Goal: Obtain resource: Download file/media

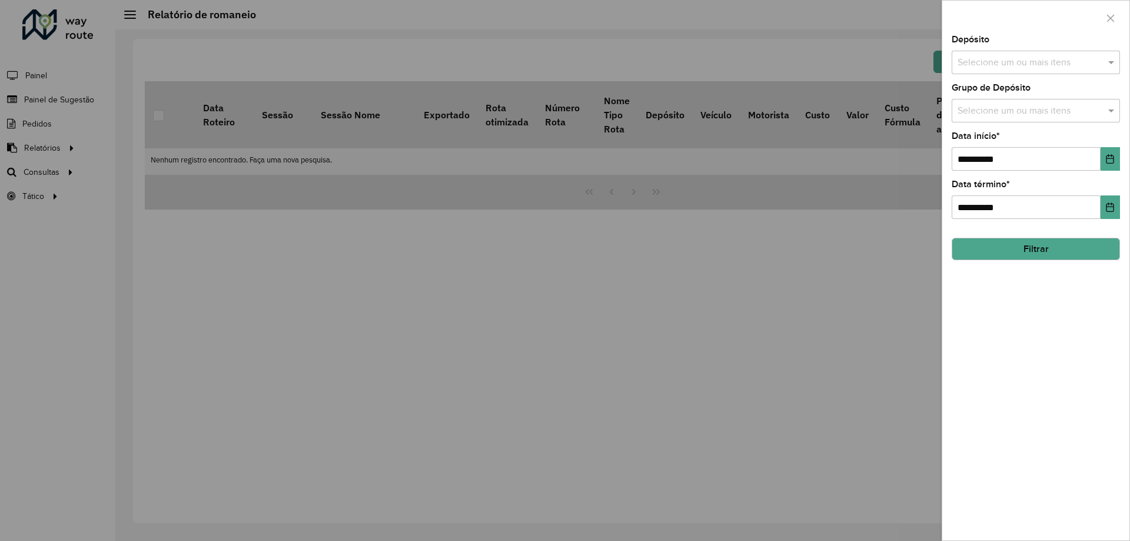
click at [996, 61] on input "text" at bounding box center [1030, 63] width 151 height 14
click at [1009, 137] on div "CDD [GEOGRAPHIC_DATA]" at bounding box center [1035, 141] width 167 height 20
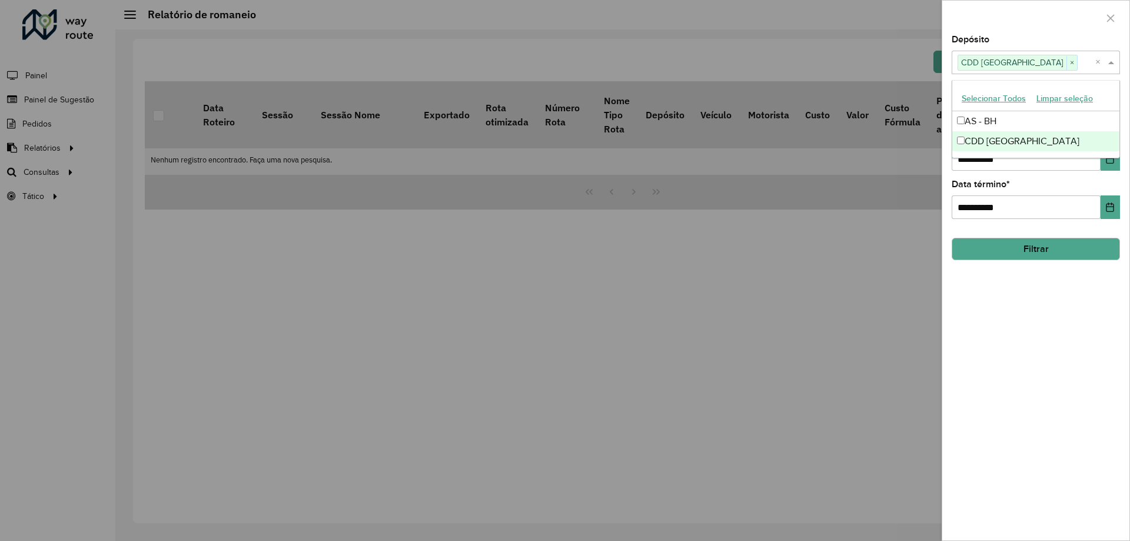
click at [1026, 252] on button "Filtrar" at bounding box center [1036, 249] width 168 height 22
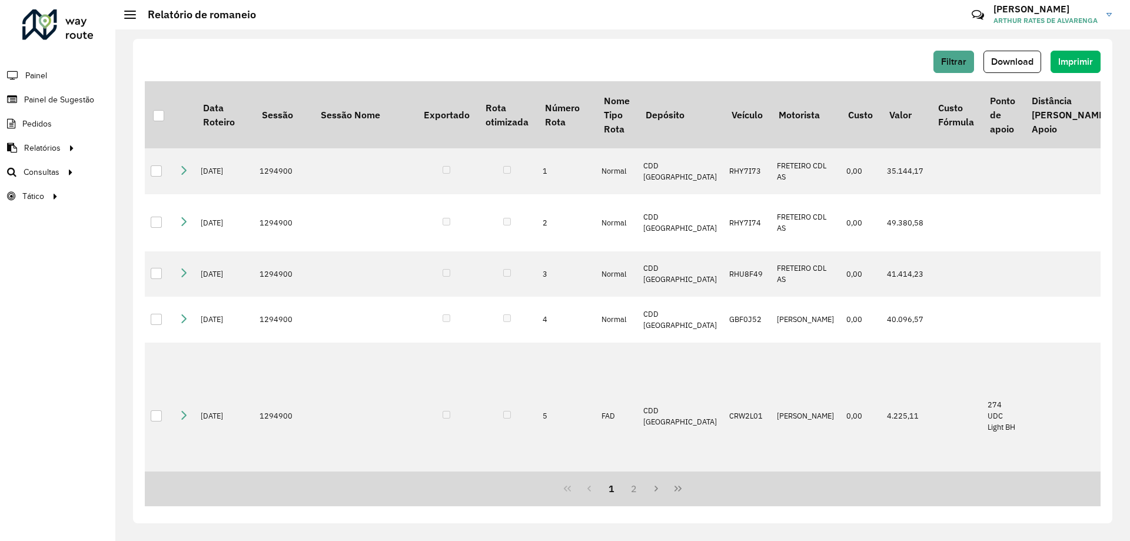
drag, startPoint x: 388, startPoint y: 48, endPoint x: 395, endPoint y: 47, distance: 6.5
click at [388, 48] on div "Filtrar Download Imprimir Data Roteiro Sessão Sessão Nome Exportado Rota otimiz…" at bounding box center [622, 281] width 979 height 484
click at [1033, 56] on span "Download" at bounding box center [1012, 61] width 42 height 10
